Goal: Communication & Community: Answer question/provide support

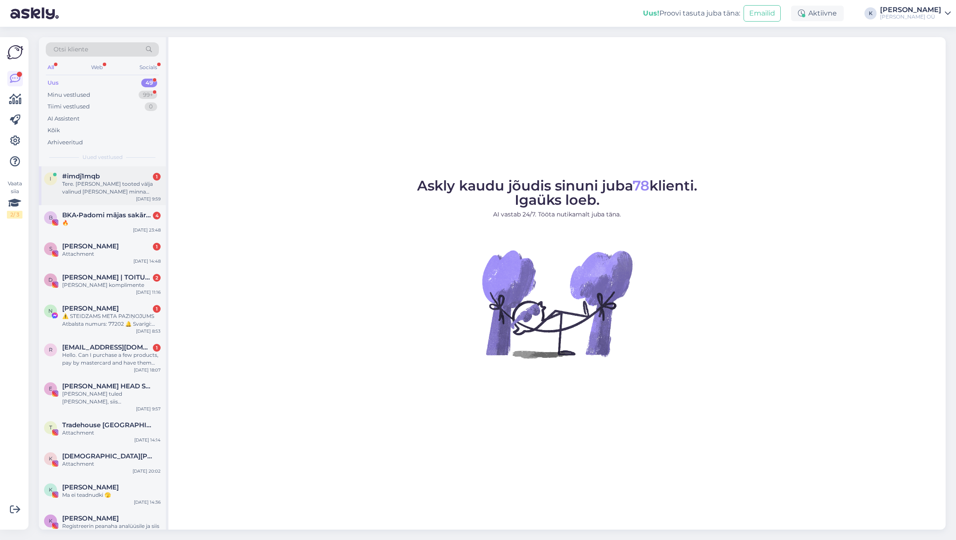
click at [121, 190] on div "Tere. [PERSON_NAME] tooted välja valinud [PERSON_NAME] minna maksma aga mulle n…" at bounding box center [111, 188] width 98 height 16
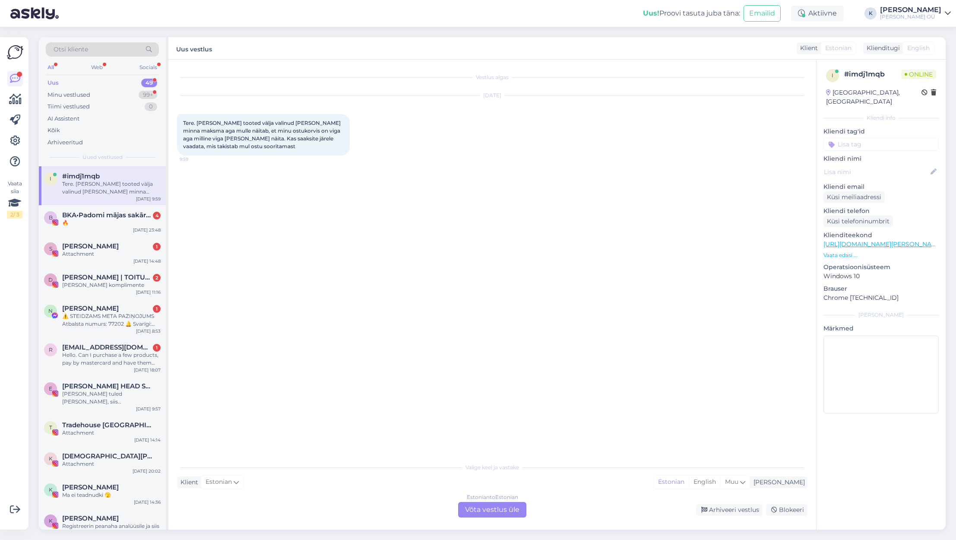
click at [504, 515] on div "Estonian to Estonian Võta vestlus üle" at bounding box center [492, 510] width 68 height 16
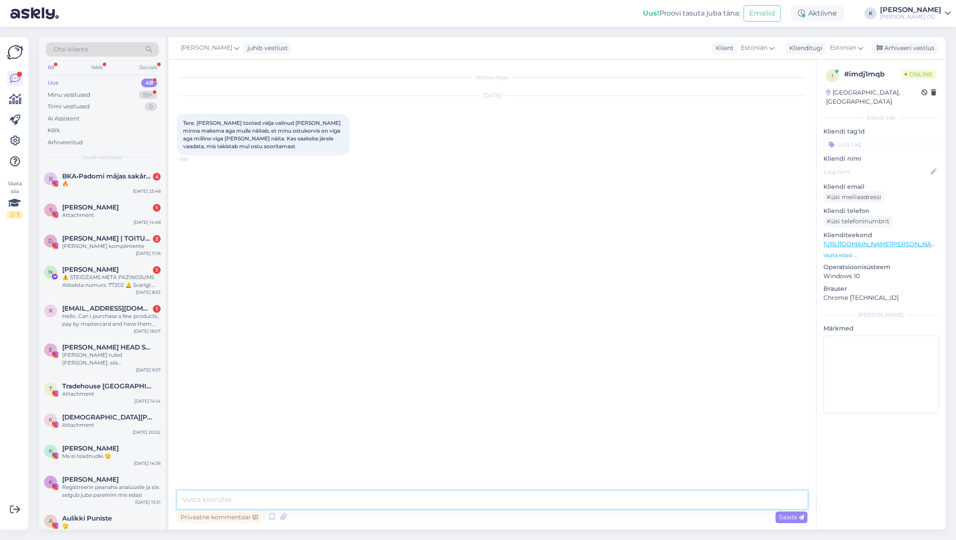
click at [414, 498] on textarea at bounding box center [492, 500] width 631 height 18
type textarea "Tere hommikust - jaa, muidugi. Kas te saaks palun teha screenshorti, et näeks m…"
click at [302, 497] on textarea at bounding box center [492, 500] width 631 height 18
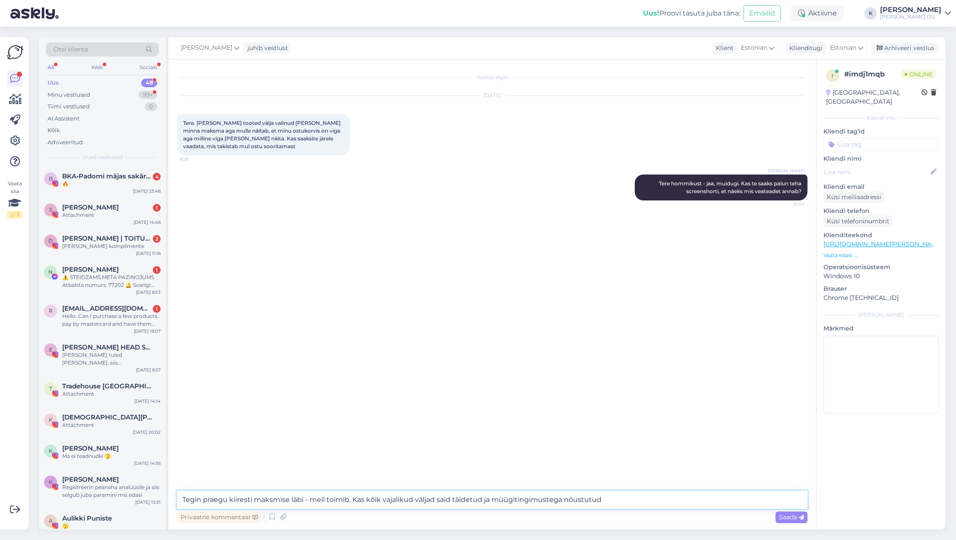
type textarea "Tegin praegu kiiresti maksmise läbi - meil toimib. Kas kõik vajalikud väljad sa…"
drag, startPoint x: 491, startPoint y: 497, endPoint x: 184, endPoint y: 491, distance: 307.1
click at [184, 491] on textarea "Tegin praegu kiiresti maksmise läbi - meil toimib. Kas kõik vajalikud väljad sa…" at bounding box center [492, 500] width 631 height 18
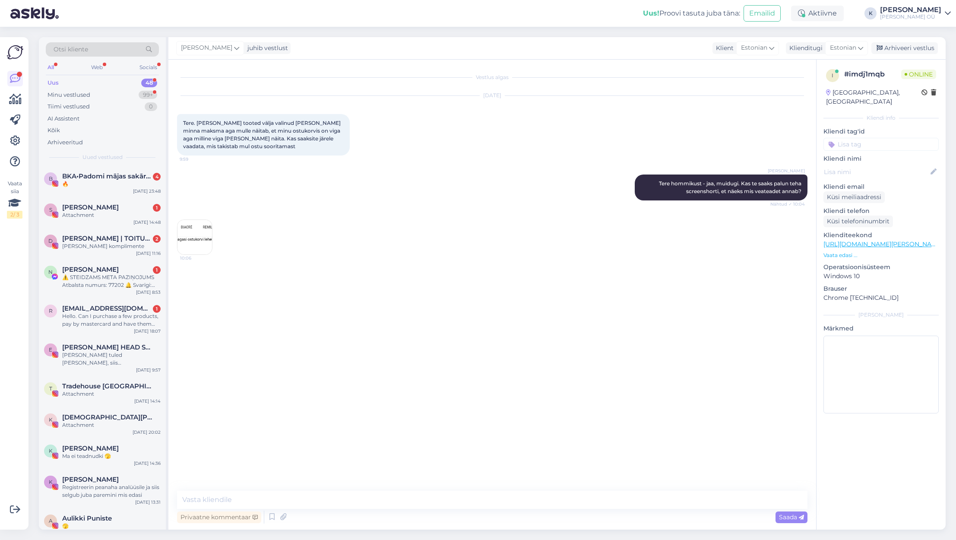
click at [203, 234] on img at bounding box center [194, 237] width 35 height 35
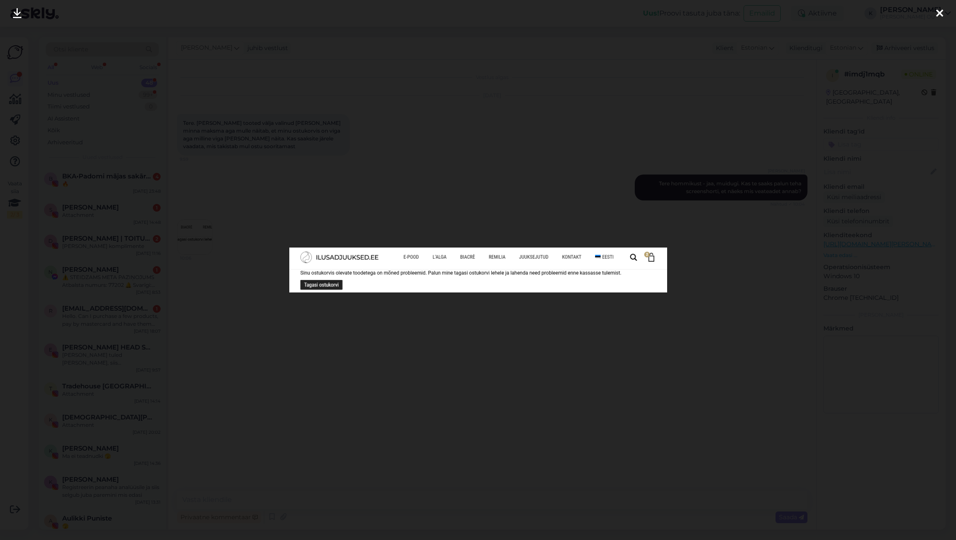
click at [446, 307] on div at bounding box center [478, 270] width 956 height 540
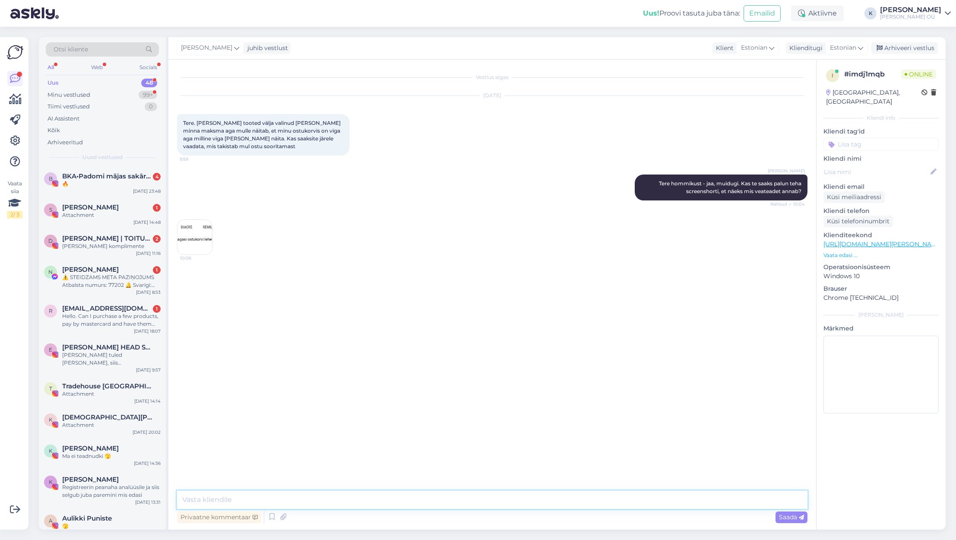
click at [272, 496] on textarea at bounding box center [492, 500] width 631 height 18
type textarea "K"
type textarea "M"
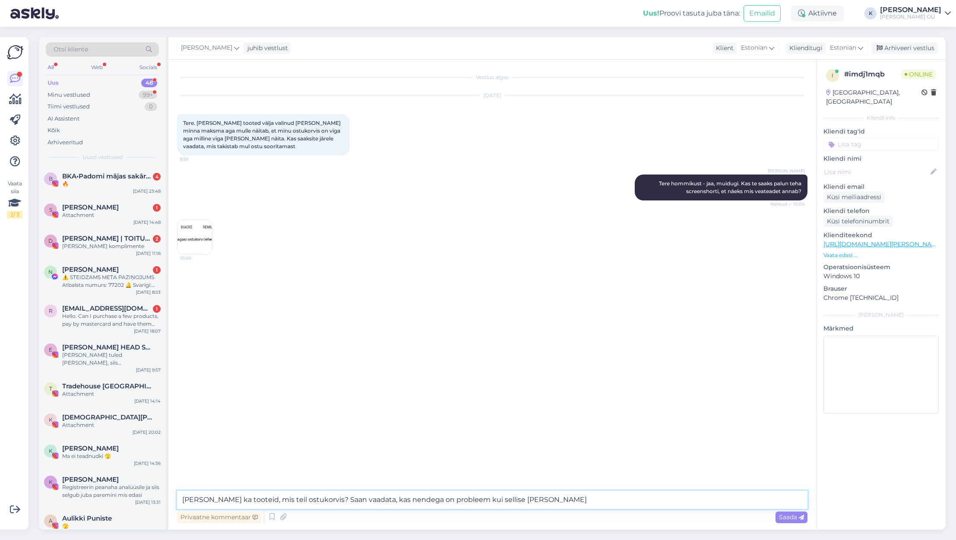
type textarea "[PERSON_NAME] ka tooteid, mis teil ostukorvis? Saan vaadata, kas nendega on pro…"
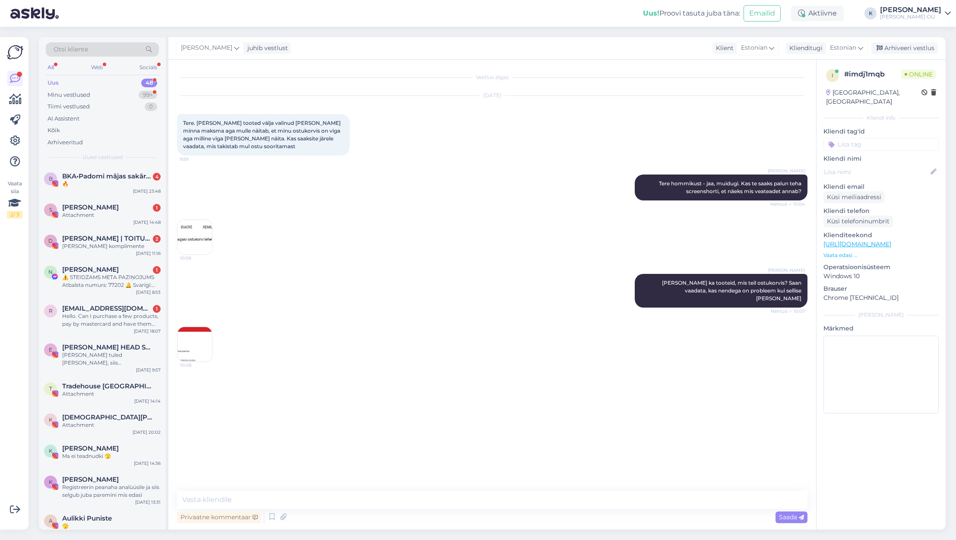
click at [198, 341] on img at bounding box center [194, 344] width 35 height 35
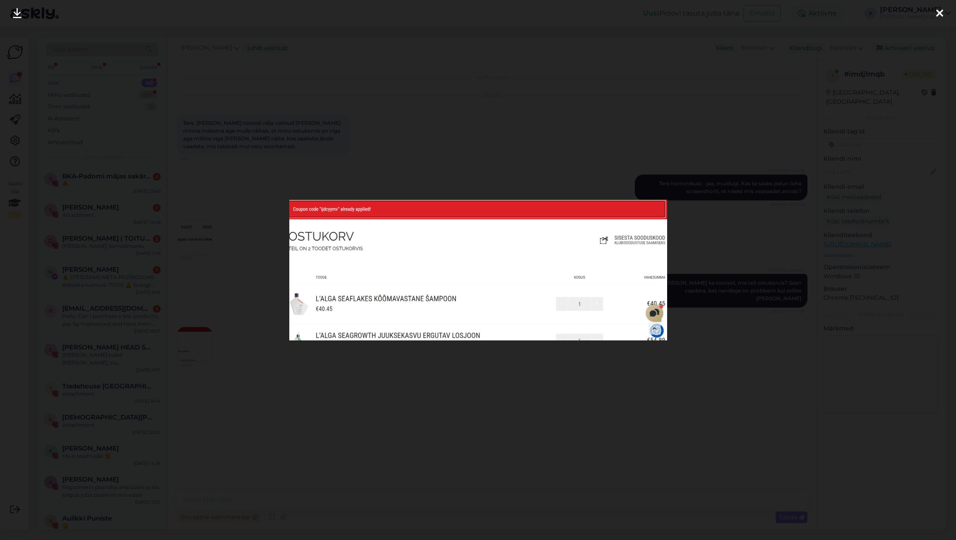
click at [419, 380] on div at bounding box center [478, 270] width 956 height 540
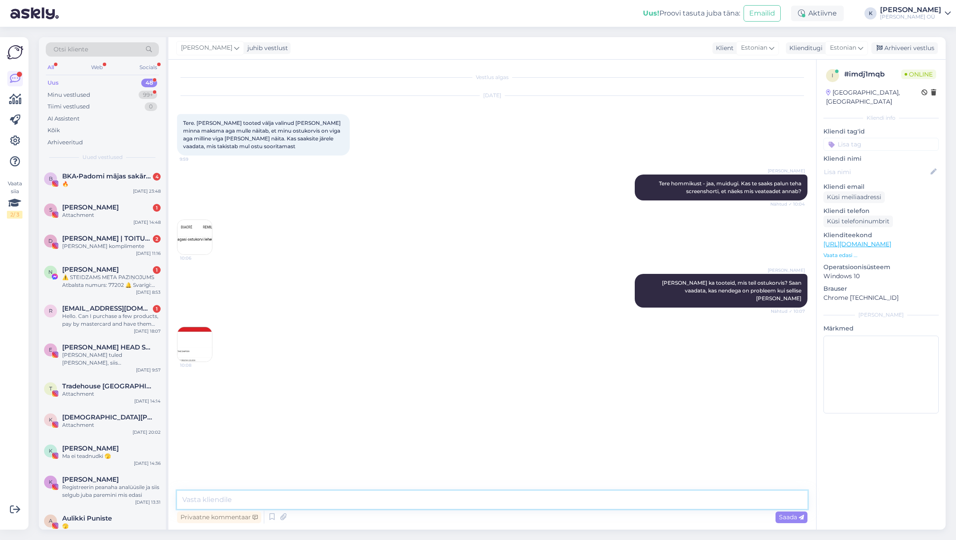
click at [280, 496] on textarea at bounding box center [492, 500] width 631 height 18
type textarea "A"
click at [194, 333] on img at bounding box center [194, 344] width 35 height 35
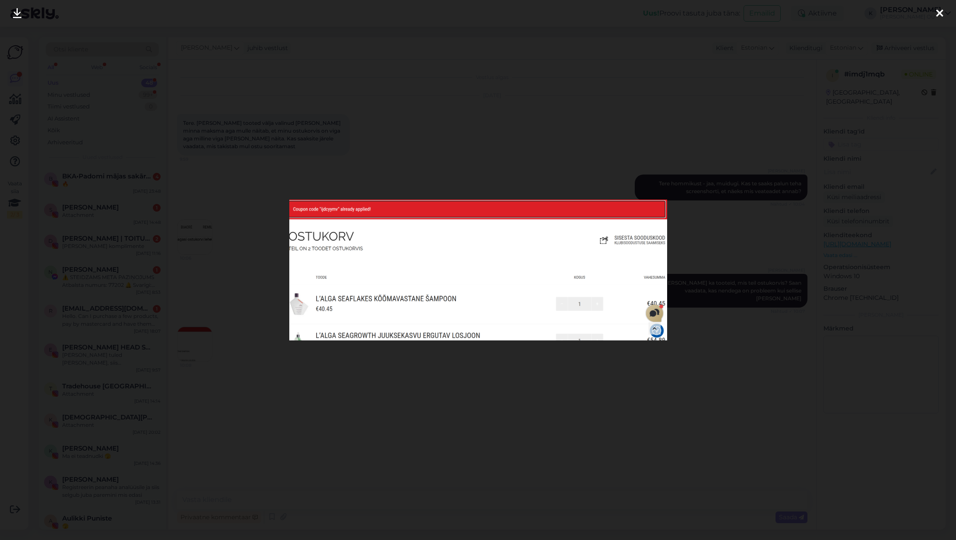
click at [418, 374] on div at bounding box center [478, 270] width 956 height 540
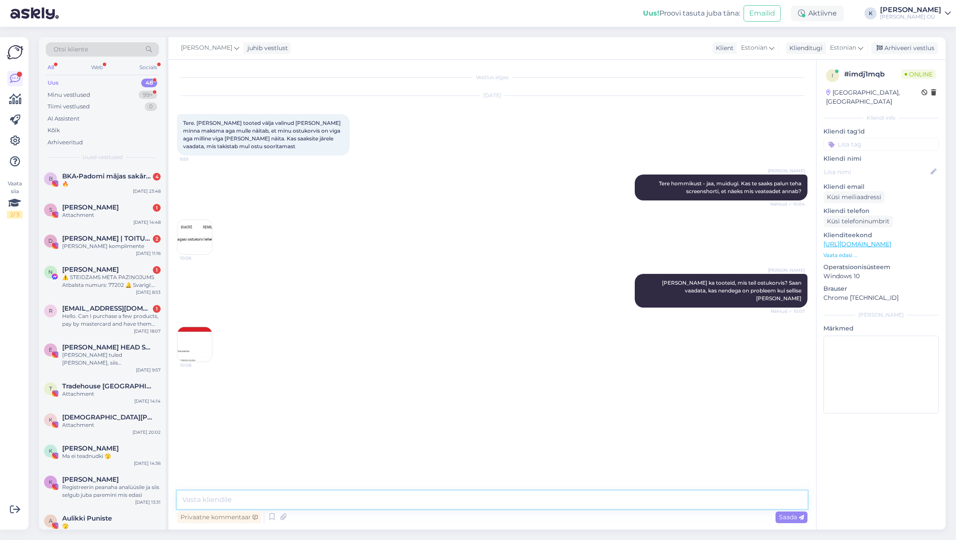
click at [253, 505] on textarea at bounding box center [492, 500] width 631 height 18
type textarea "Tänud, kohe kontrollime"
click at [200, 428] on img at bounding box center [194, 435] width 35 height 35
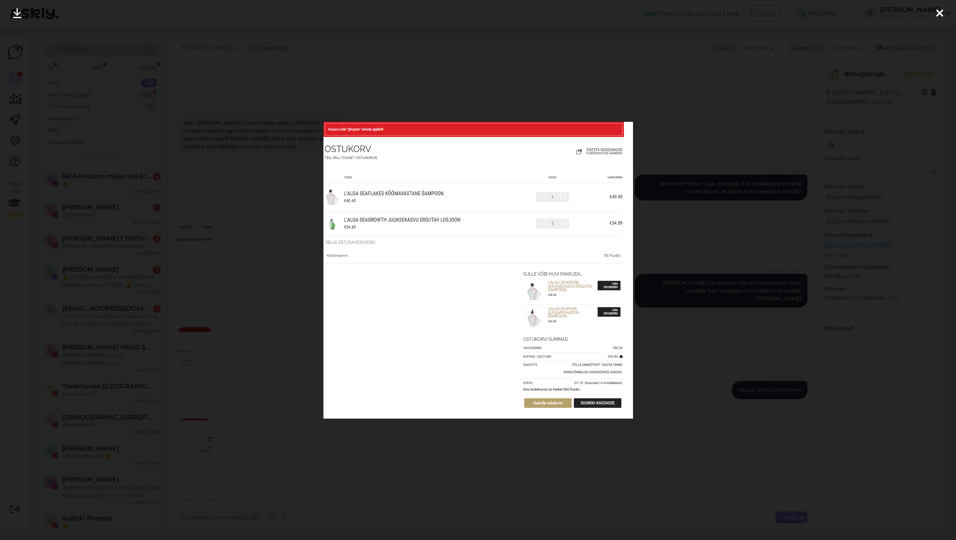
click at [444, 115] on div at bounding box center [478, 270] width 956 height 540
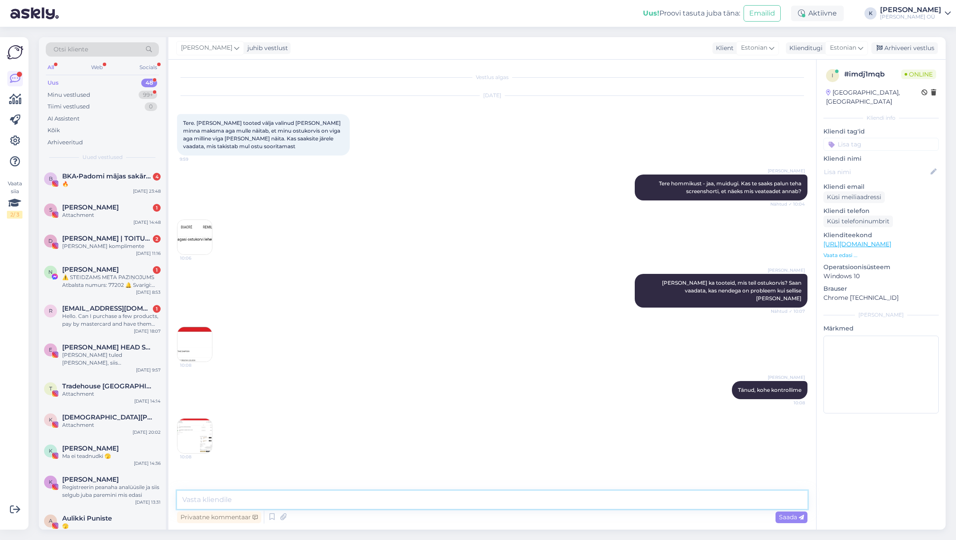
drag, startPoint x: 259, startPoint y: 494, endPoint x: 252, endPoint y: 493, distance: 7.0
click at [259, 494] on textarea at bounding box center [492, 500] width 631 height 18
type textarea "[PERSON_NAME] asja uurima - kas saame Tei"
drag, startPoint x: 334, startPoint y: 500, endPoint x: 172, endPoint y: 498, distance: 162.0
click at [172, 498] on div "Vestlus algas [DATE] Tere. [PERSON_NAME] tooted välja valinud [PERSON_NAME] min…" at bounding box center [492, 295] width 648 height 470
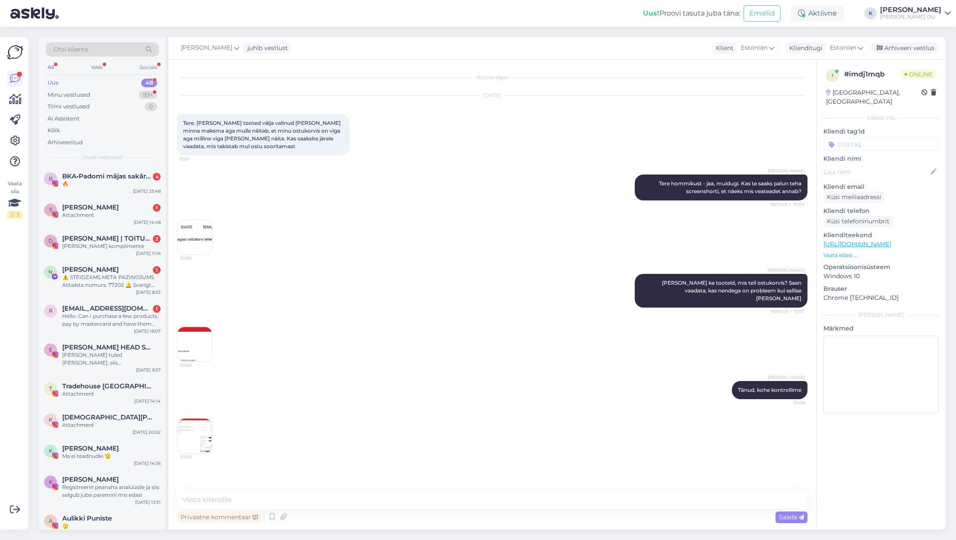
click at [195, 418] on img at bounding box center [194, 435] width 35 height 35
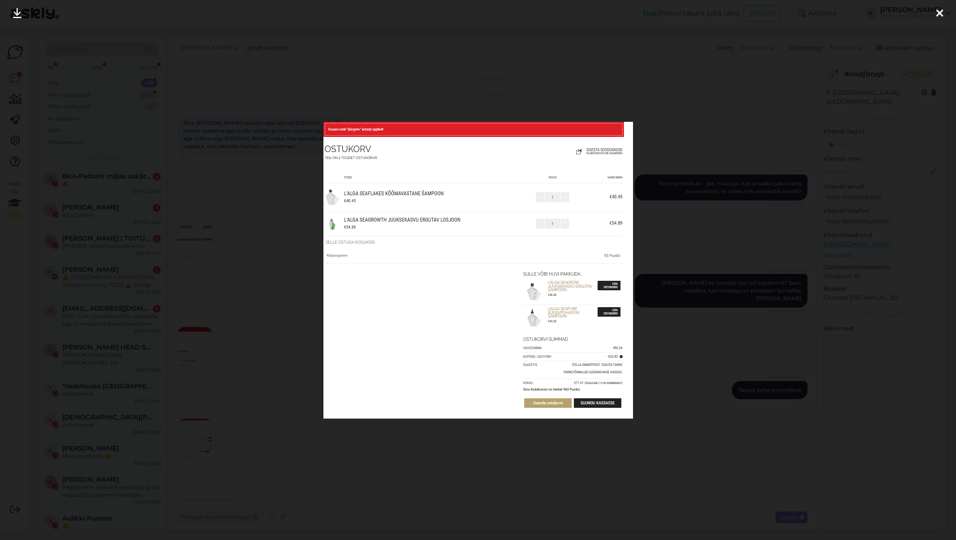
click at [565, 415] on img at bounding box center [478, 270] width 310 height 297
click at [345, 451] on div at bounding box center [478, 270] width 956 height 540
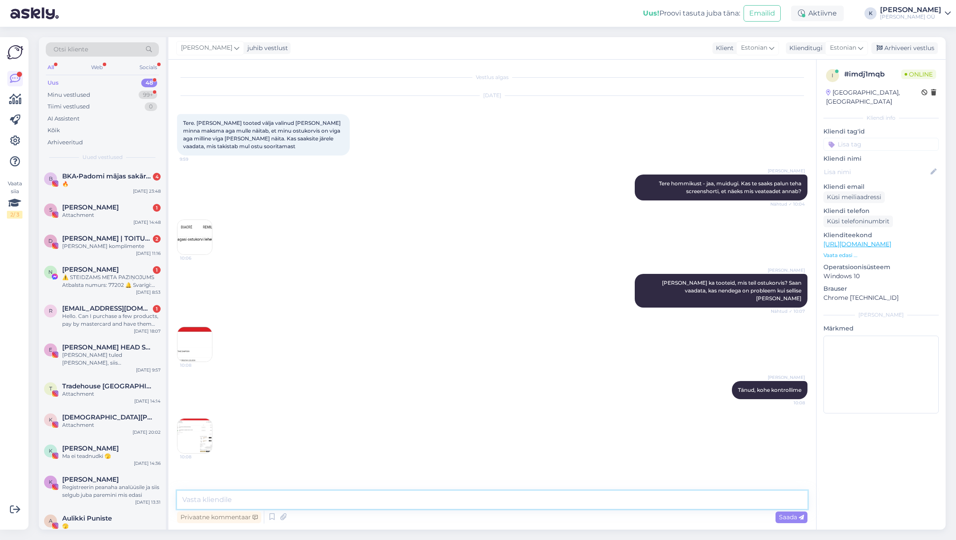
click at [233, 504] on textarea at bounding box center [492, 500] width 631 height 18
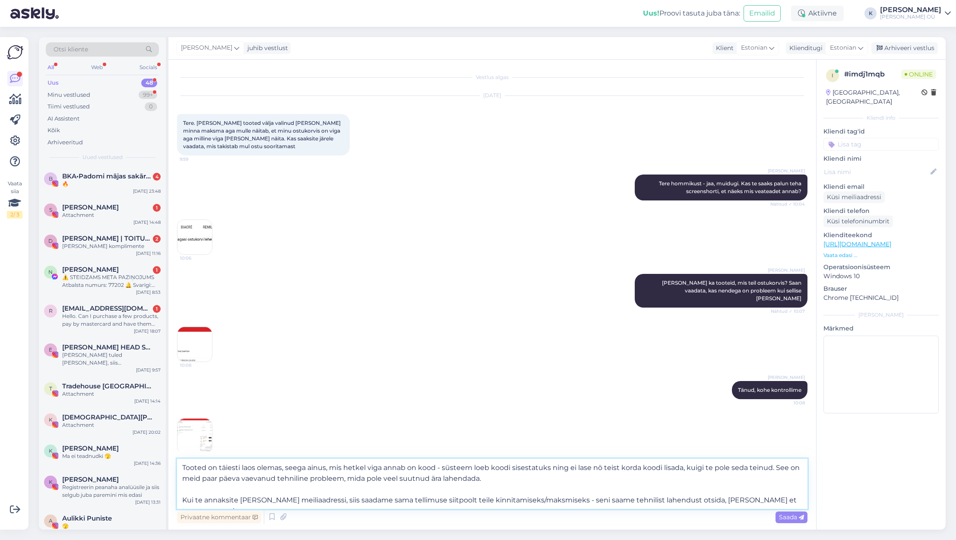
type textarea "Tooted on täiesti laos olemas, seega ainus, mis hetkel viga annab on kood - süs…"
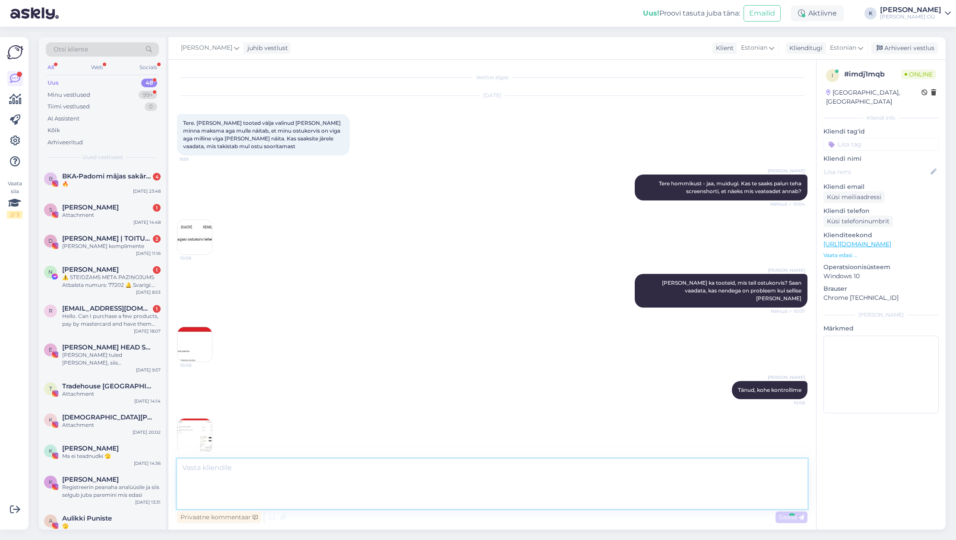
scroll to position [72, 0]
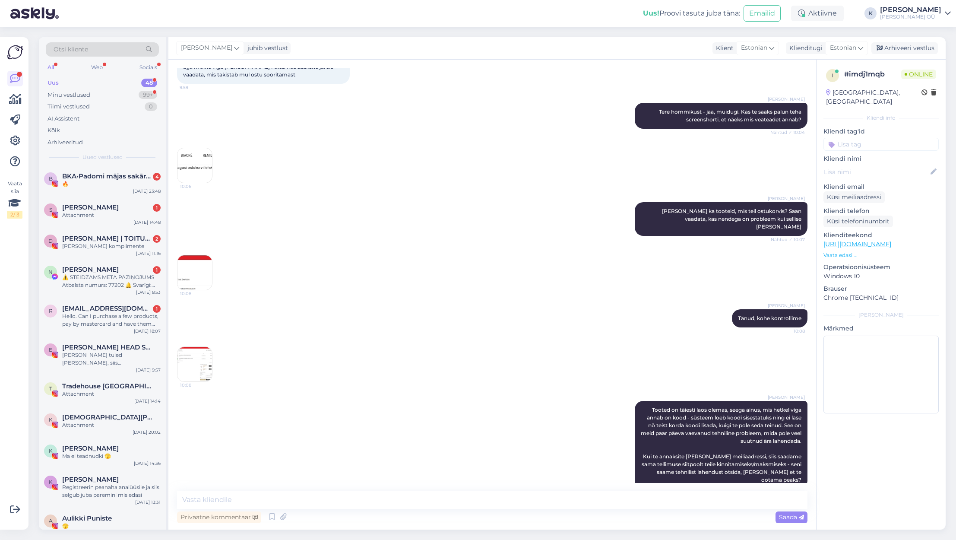
click at [53, 69] on div "All" at bounding box center [51, 67] width 10 height 11
click at [78, 96] on div "Minu vestlused" at bounding box center [69, 95] width 43 height 9
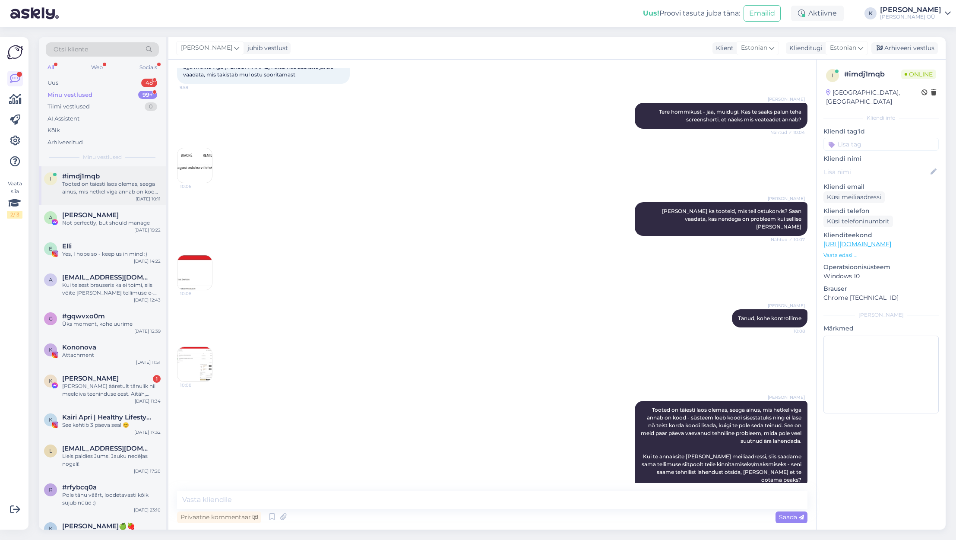
click at [107, 190] on div "Tooted on täiesti laos olemas, seega ainus, mis hetkel viga annab on kood - süs…" at bounding box center [111, 188] width 98 height 16
click at [189, 362] on img at bounding box center [194, 364] width 35 height 35
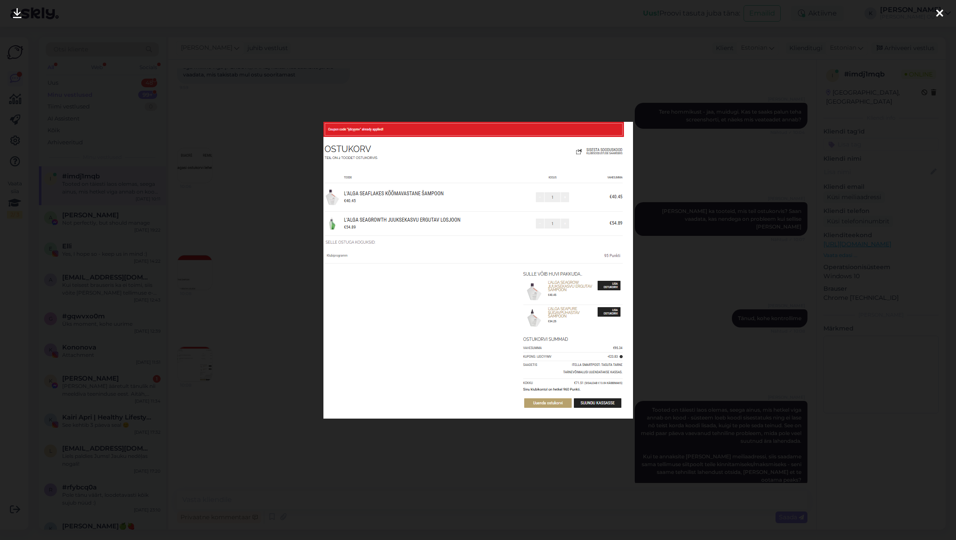
click at [429, 81] on div at bounding box center [478, 270] width 956 height 540
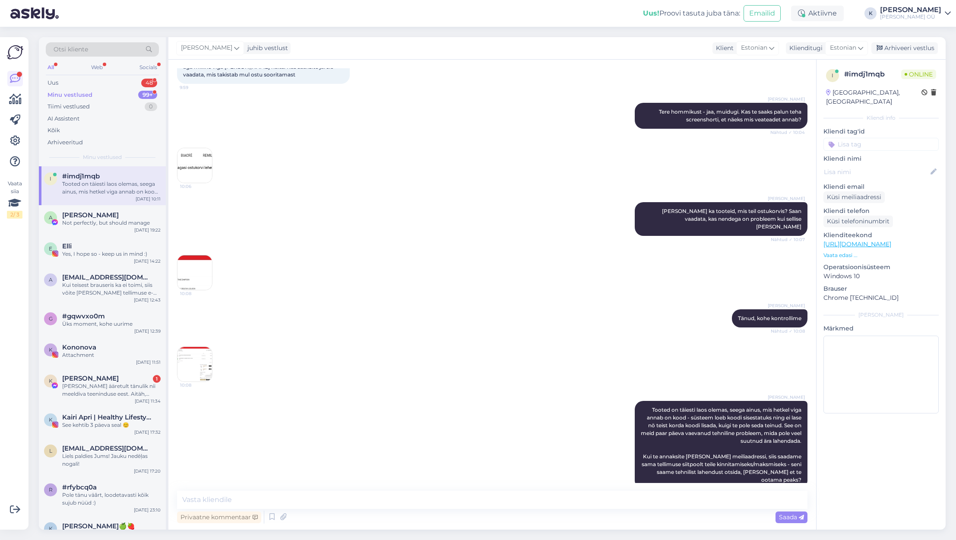
click at [190, 162] on img at bounding box center [194, 165] width 35 height 35
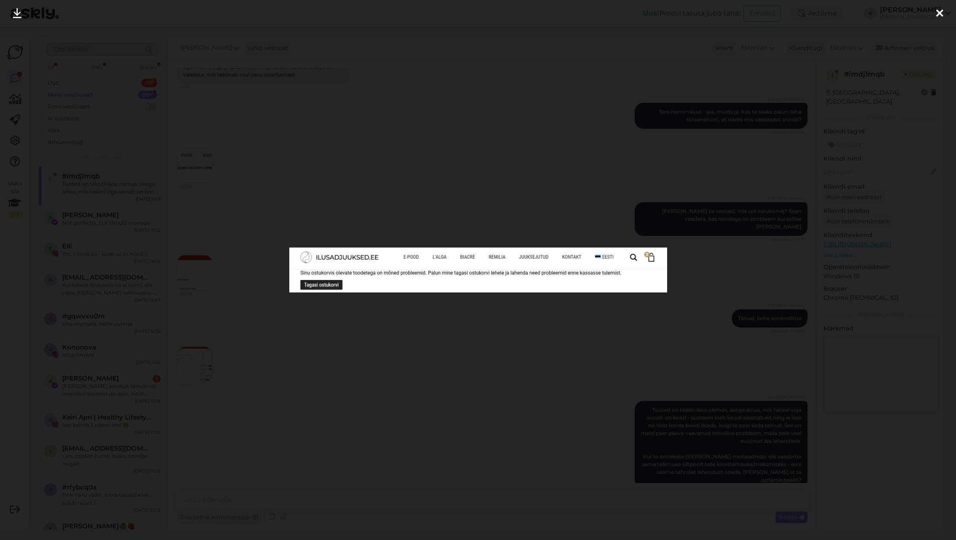
click at [428, 165] on div at bounding box center [478, 270] width 956 height 540
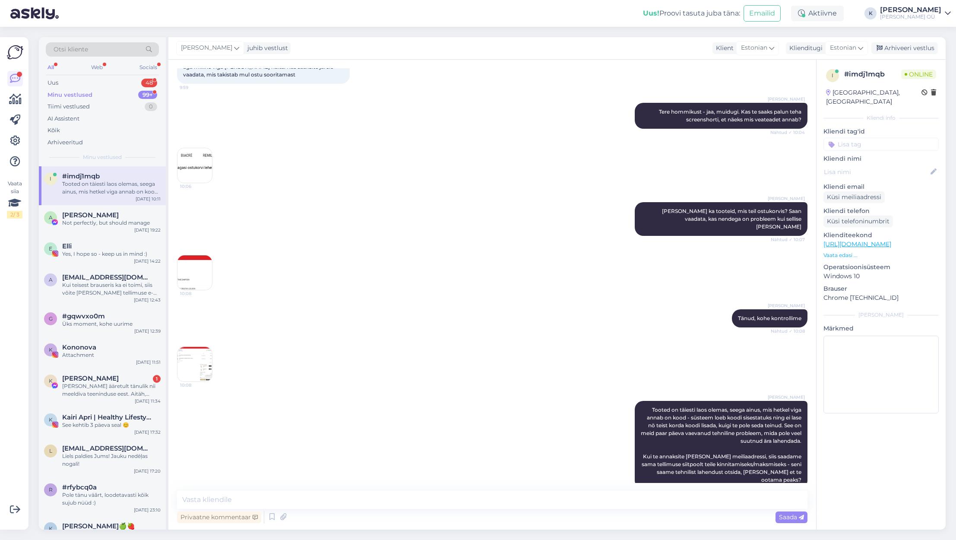
click at [194, 261] on img at bounding box center [194, 272] width 35 height 35
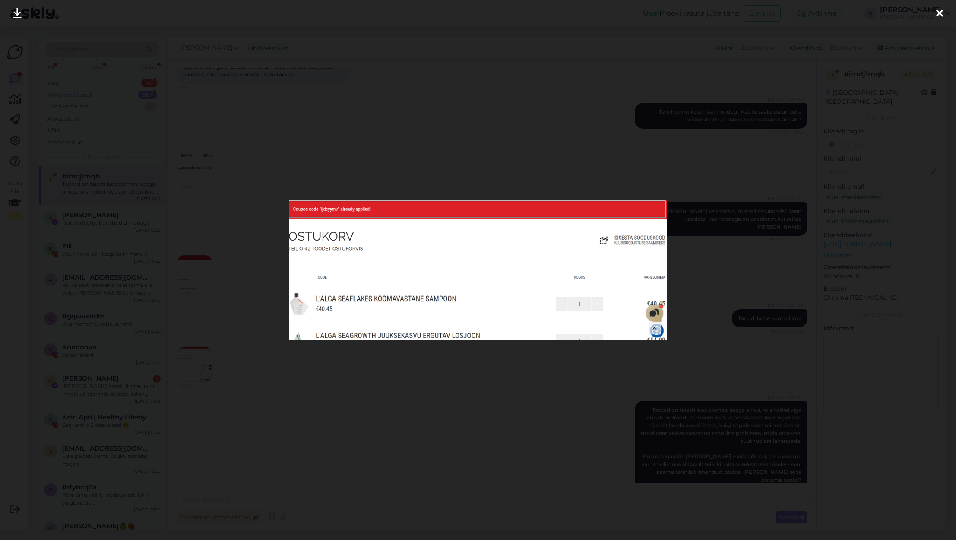
click at [308, 190] on div at bounding box center [478, 270] width 956 height 540
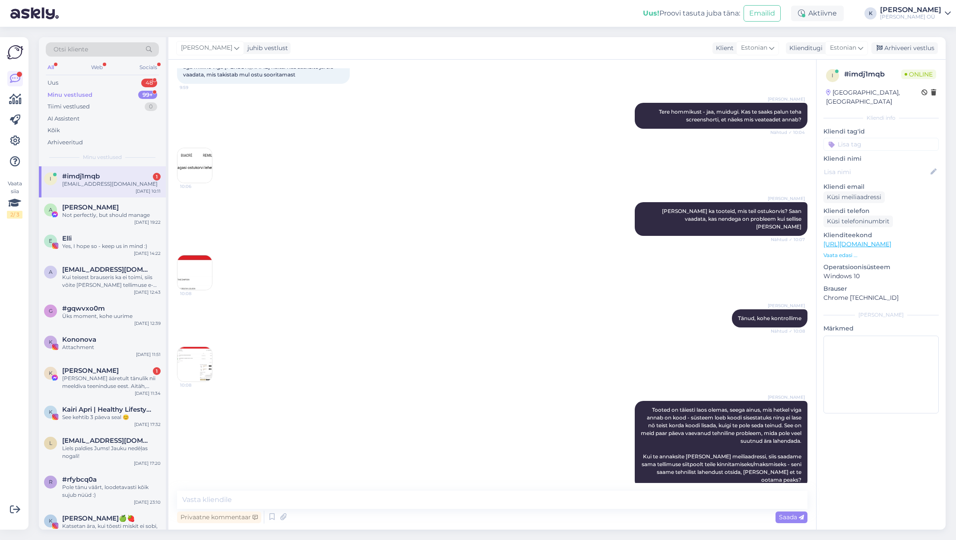
scroll to position [109, 0]
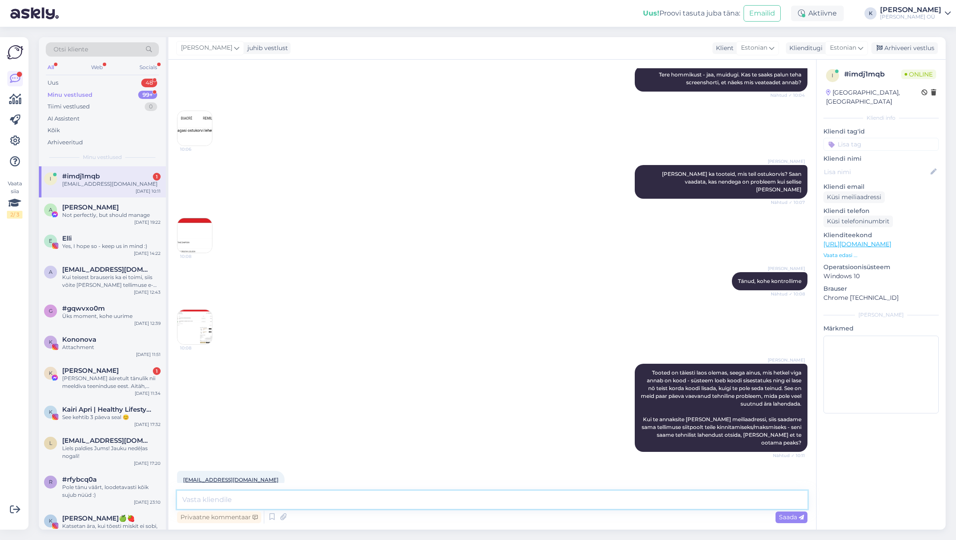
click at [236, 499] on textarea at bounding box center [492, 500] width 631 height 18
click at [307, 492] on textarea at bounding box center [492, 500] width 631 height 18
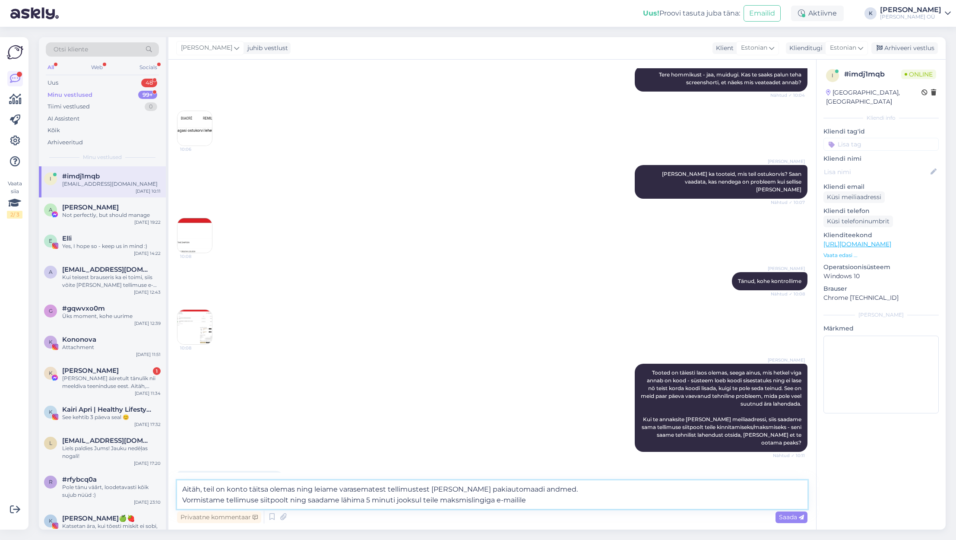
type textarea "Aitäh, teil on konto täitsa olemas ning leiame varasematest tellimustest [PERSO…"
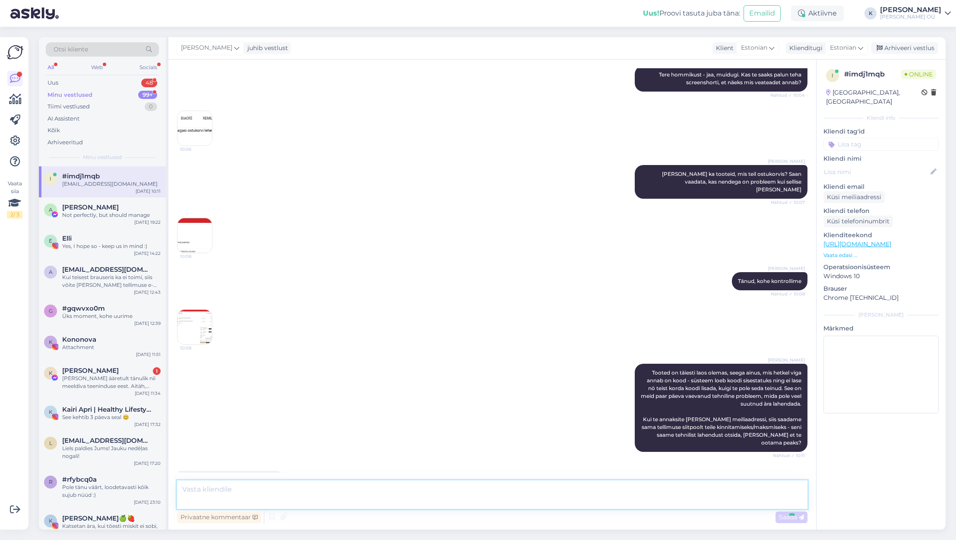
scroll to position [169, 0]
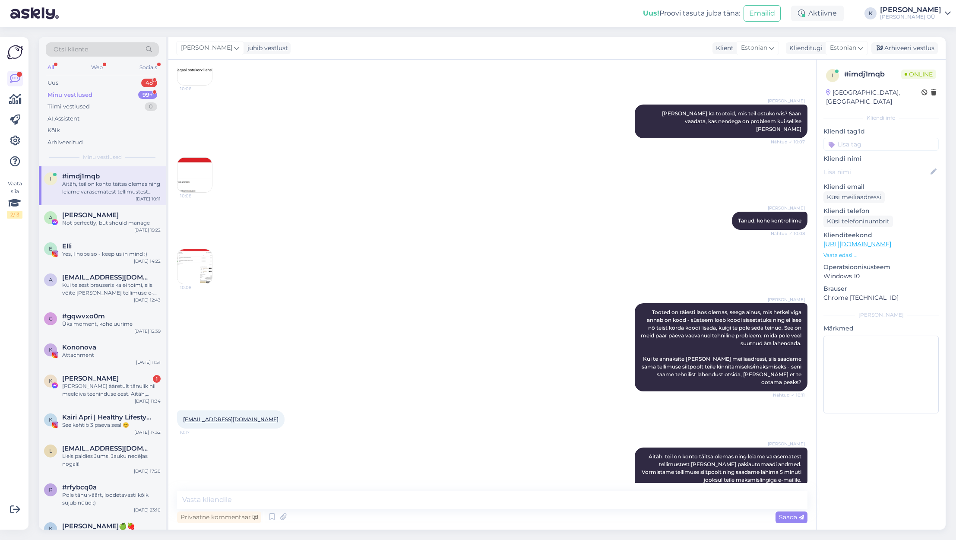
click at [197, 257] on img at bounding box center [194, 266] width 35 height 35
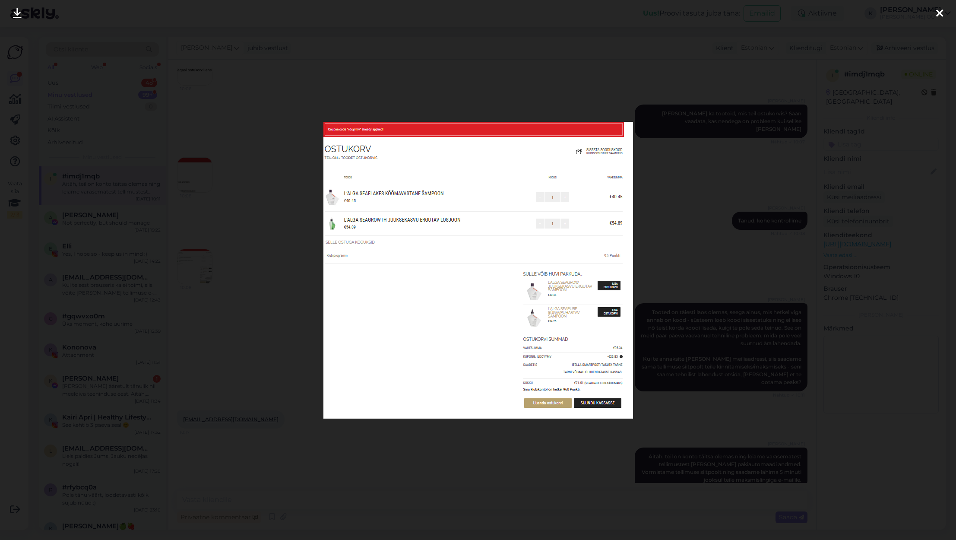
click at [561, 102] on div at bounding box center [478, 270] width 956 height 540
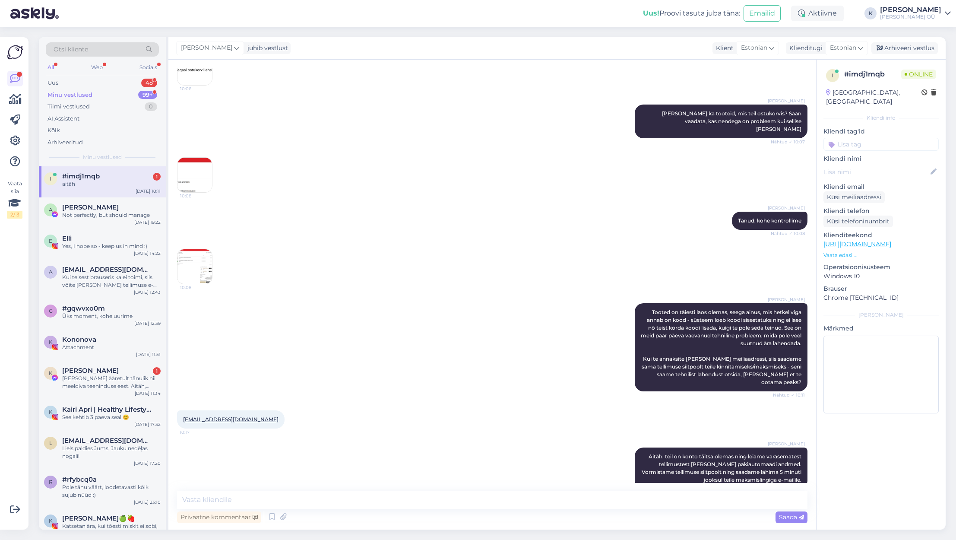
scroll to position [206, 0]
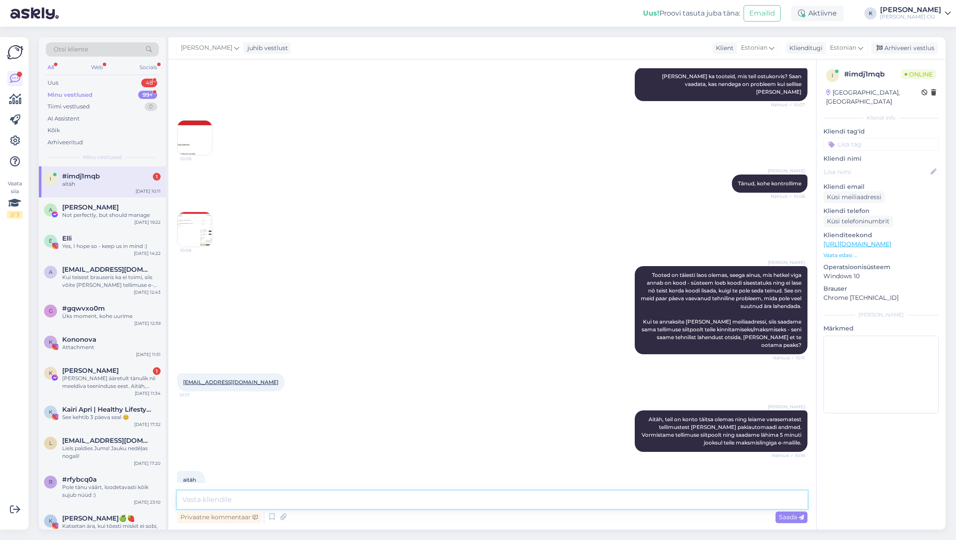
click at [268, 499] on textarea at bounding box center [492, 500] width 631 height 18
type textarea "Suured tänud teile kannatlikkuse eest [PERSON_NAME] andmast, et tehniliselt tõr…"
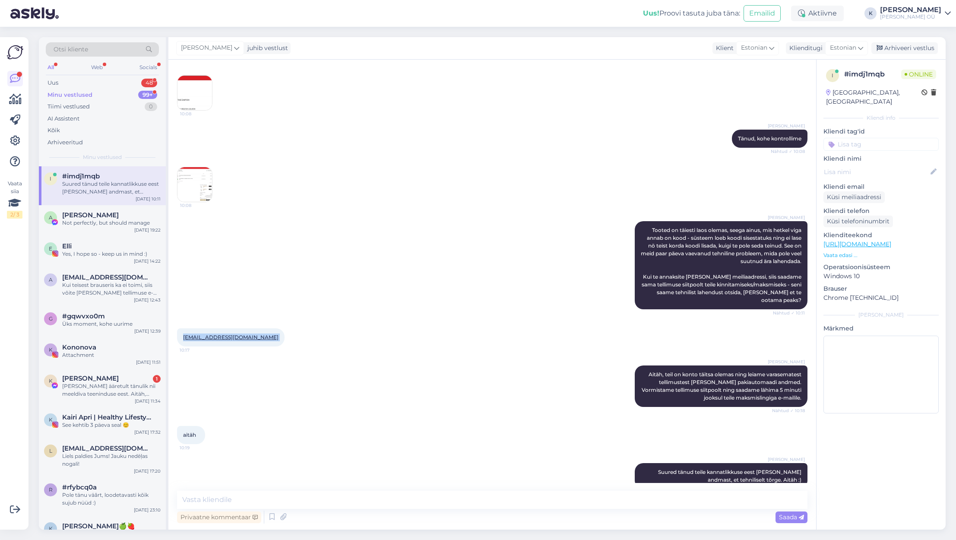
drag, startPoint x: 269, startPoint y: 321, endPoint x: 184, endPoint y: 321, distance: 84.6
click at [184, 328] on div "[EMAIL_ADDRESS][DOMAIN_NAME] 10:17" at bounding box center [231, 337] width 108 height 18
copy div "[EMAIL_ADDRESS][DOMAIN_NAME] 10:17"
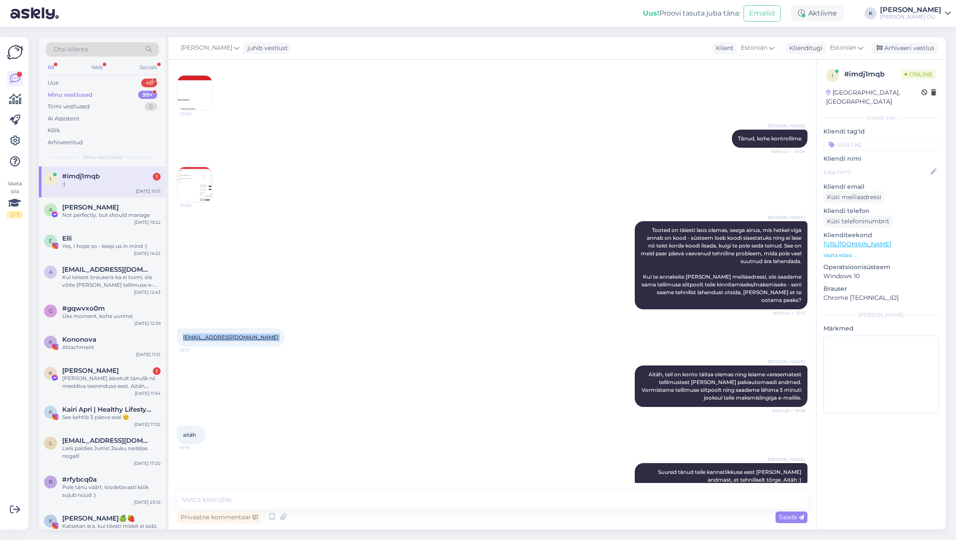
scroll to position [288, 0]
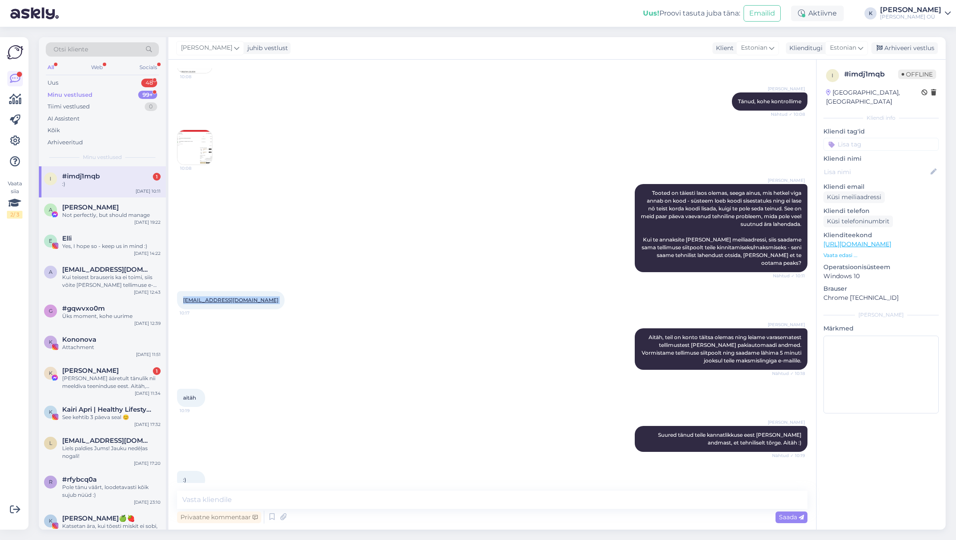
click at [184, 136] on img at bounding box center [194, 147] width 35 height 35
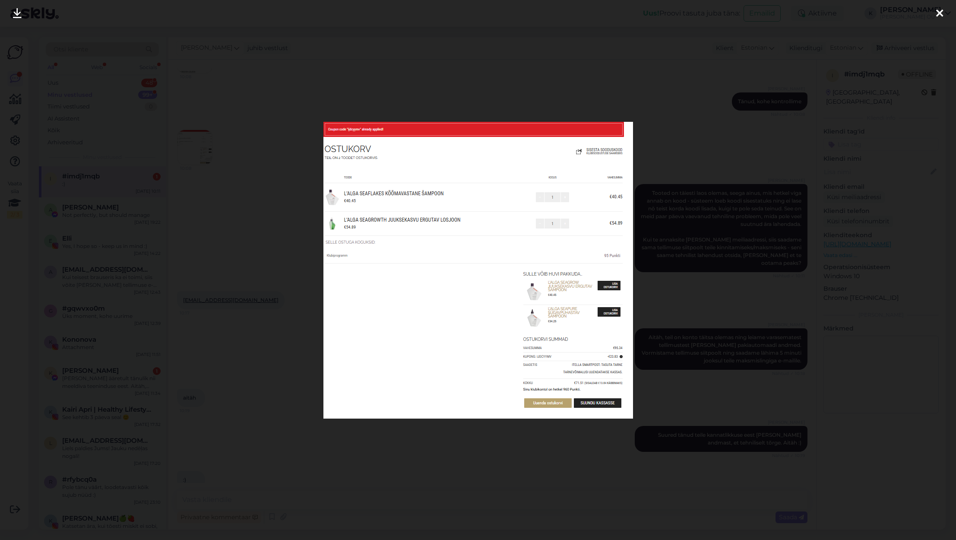
click at [619, 111] on div at bounding box center [478, 270] width 956 height 540
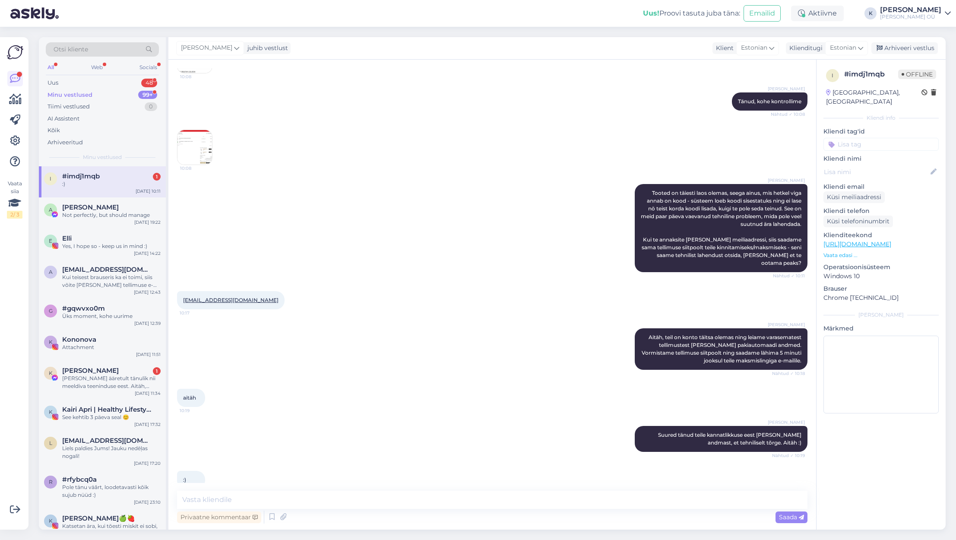
click at [200, 143] on img at bounding box center [194, 147] width 35 height 35
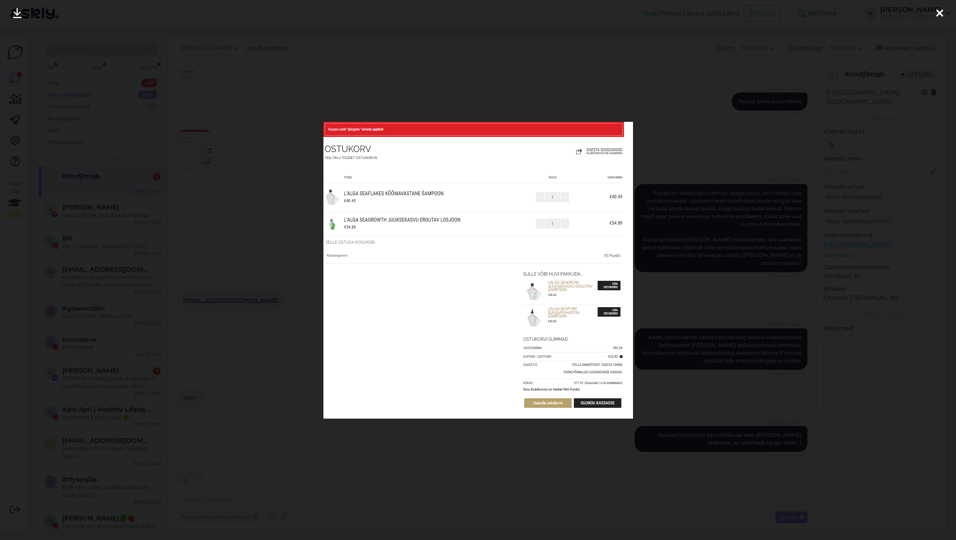
click at [572, 95] on div at bounding box center [478, 270] width 956 height 540
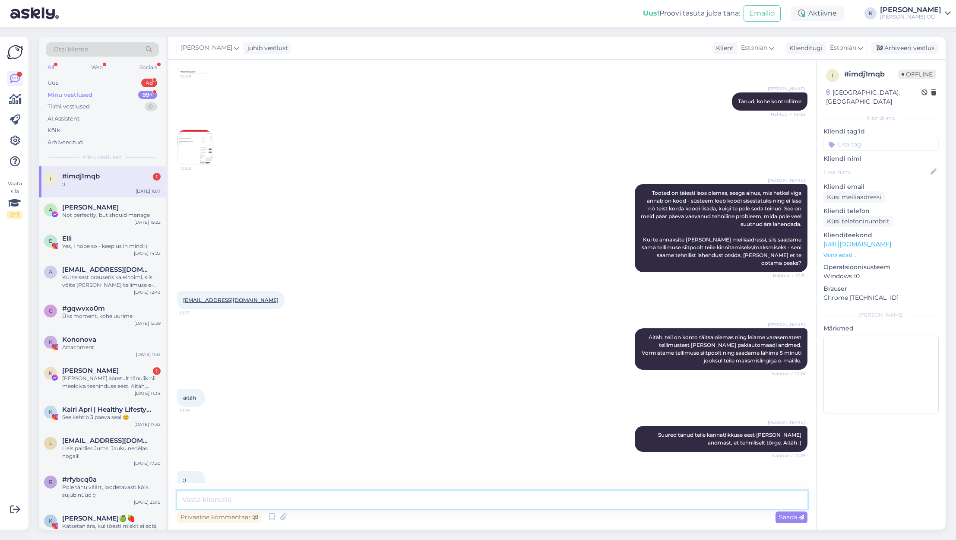
click at [303, 498] on textarea at bounding box center [492, 500] width 631 height 18
click at [346, 501] on textarea "Loodetavasti jõudis teie e-mailile nüüd tellimus - seal sisaldub ka makselink." at bounding box center [492, 500] width 631 height 18
drag, startPoint x: 545, startPoint y: 484, endPoint x: 531, endPoint y: 493, distance: 16.5
click at [545, 484] on div "Vestlus algas [DATE] Tere. [PERSON_NAME] tooted välja valinud [PERSON_NAME] min…" at bounding box center [492, 295] width 648 height 470
click at [517, 496] on textarea "Loodetavasti jõudis teie e-mailile nüüd tellimus, kus sisaldub ka makselink." at bounding box center [492, 500] width 631 height 18
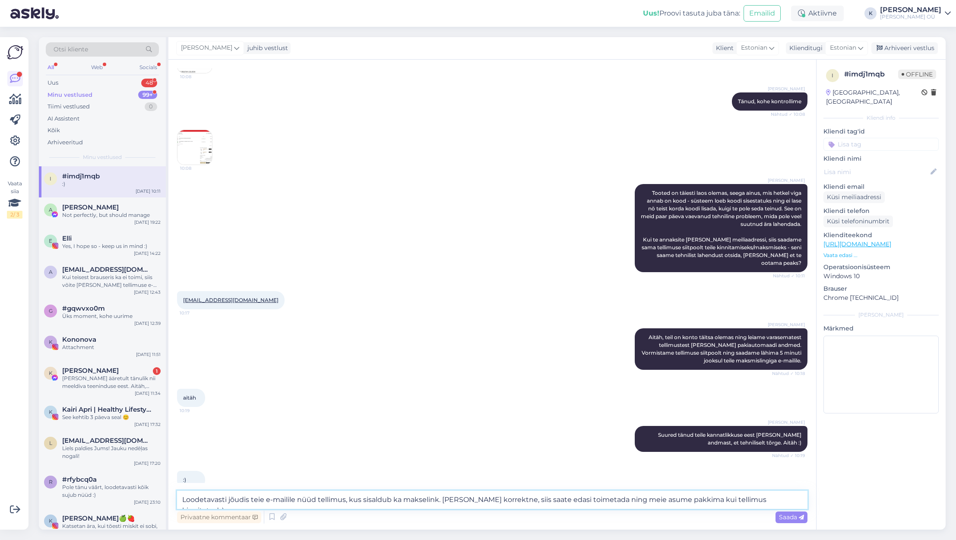
scroll to position [298, 0]
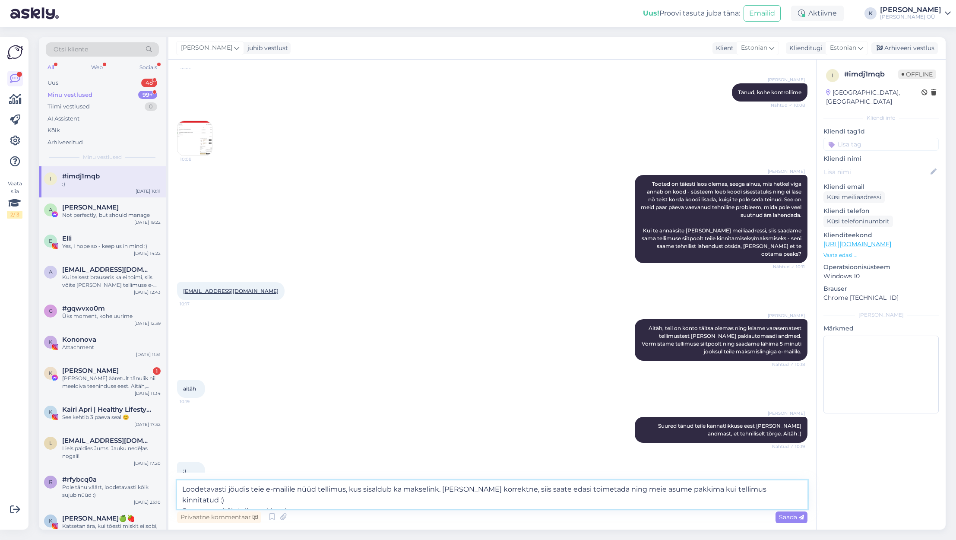
type textarea "Loodetavasti jõudis teie e-mailile nüüd tellimus, kus sisaldub ka makselink. [P…"
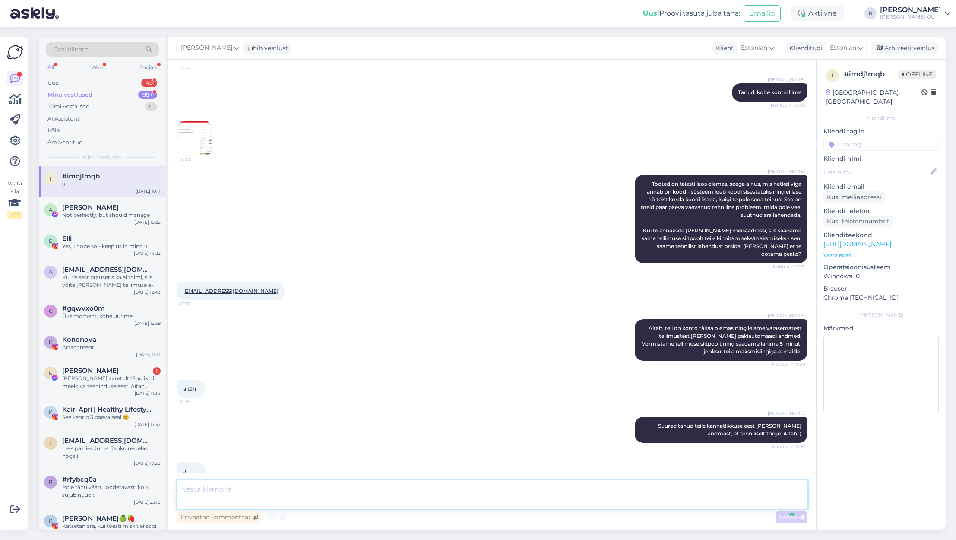
scroll to position [349, 0]
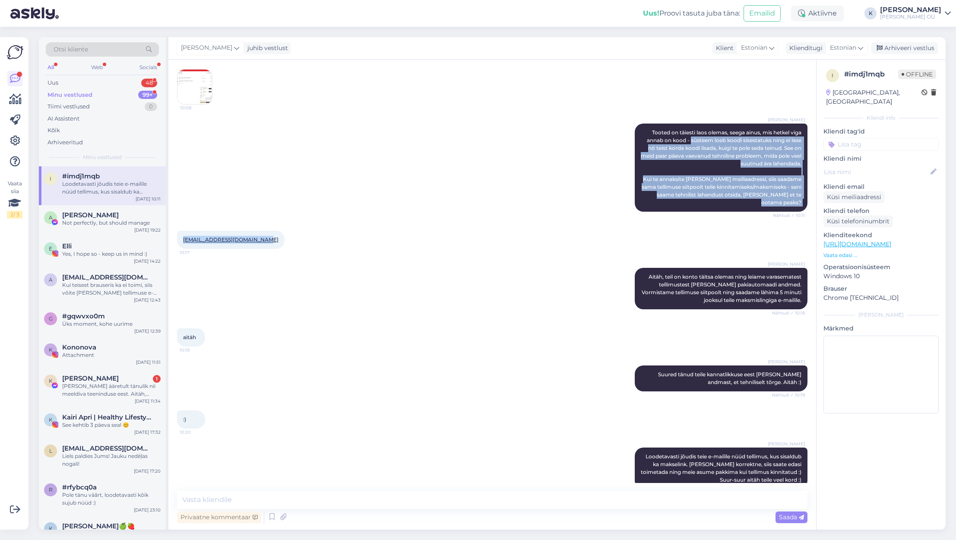
drag, startPoint x: 665, startPoint y: 230, endPoint x: 711, endPoint y: 6, distance: 228.8
click at [704, 42] on div "[PERSON_NAME] juhib vestlust Klient Estonian Klienditugi Estonian Arhiveeri ves…" at bounding box center [556, 283] width 777 height 492
